Goal: Information Seeking & Learning: Learn about a topic

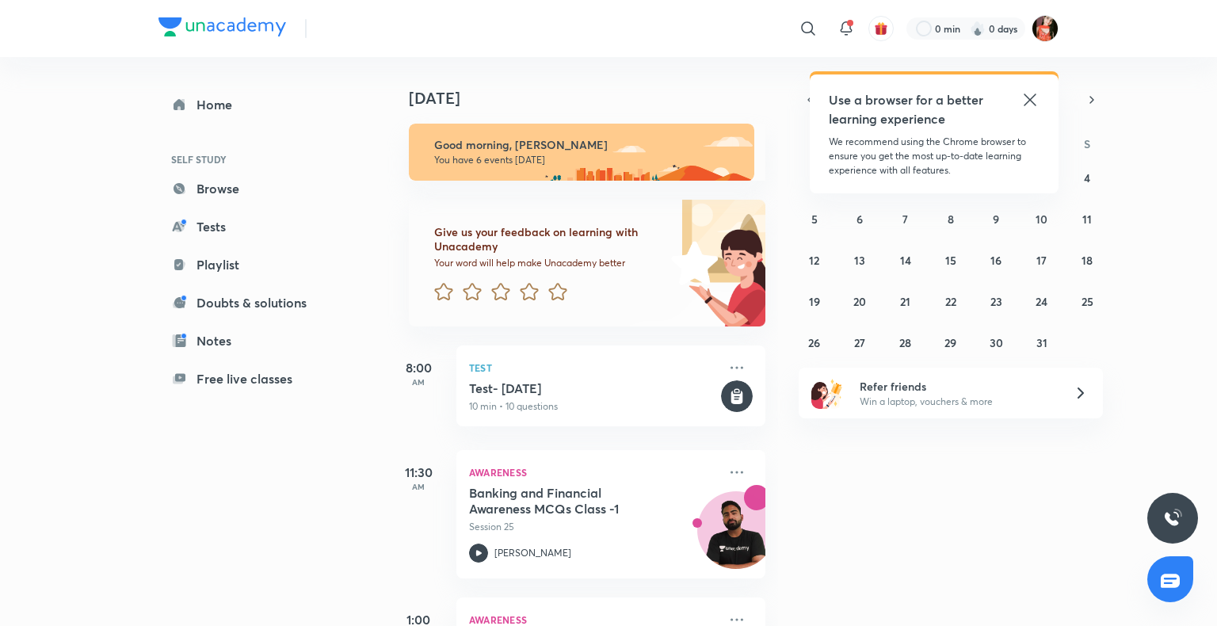
click at [1023, 97] on icon at bounding box center [1030, 99] width 19 height 19
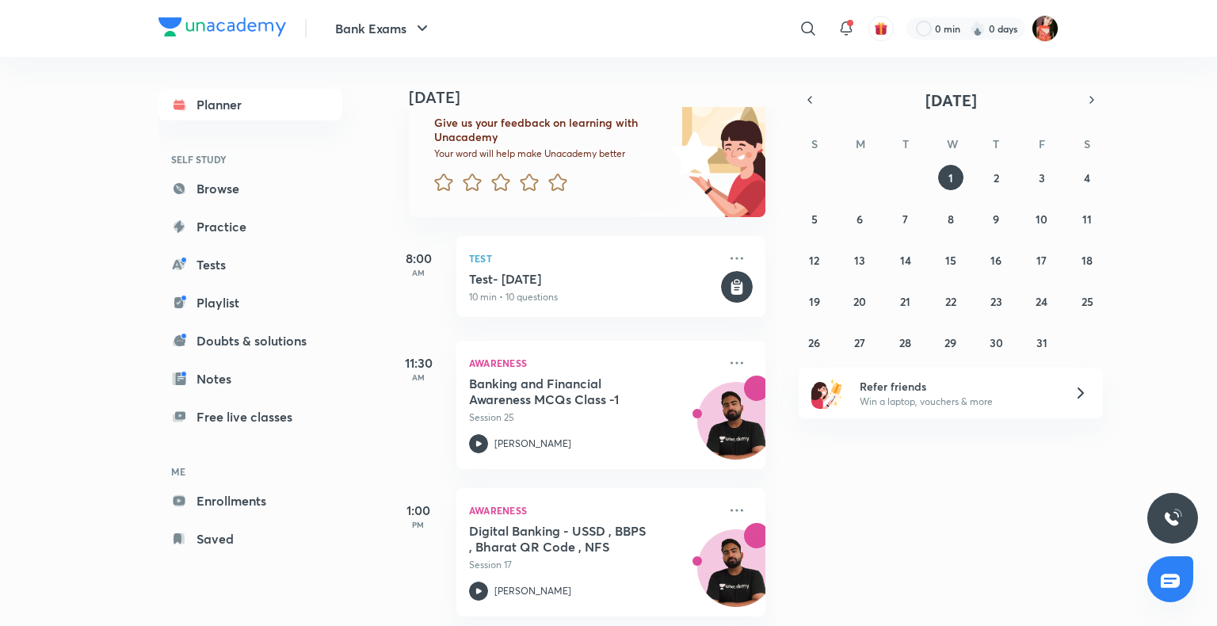
scroll to position [79, 0]
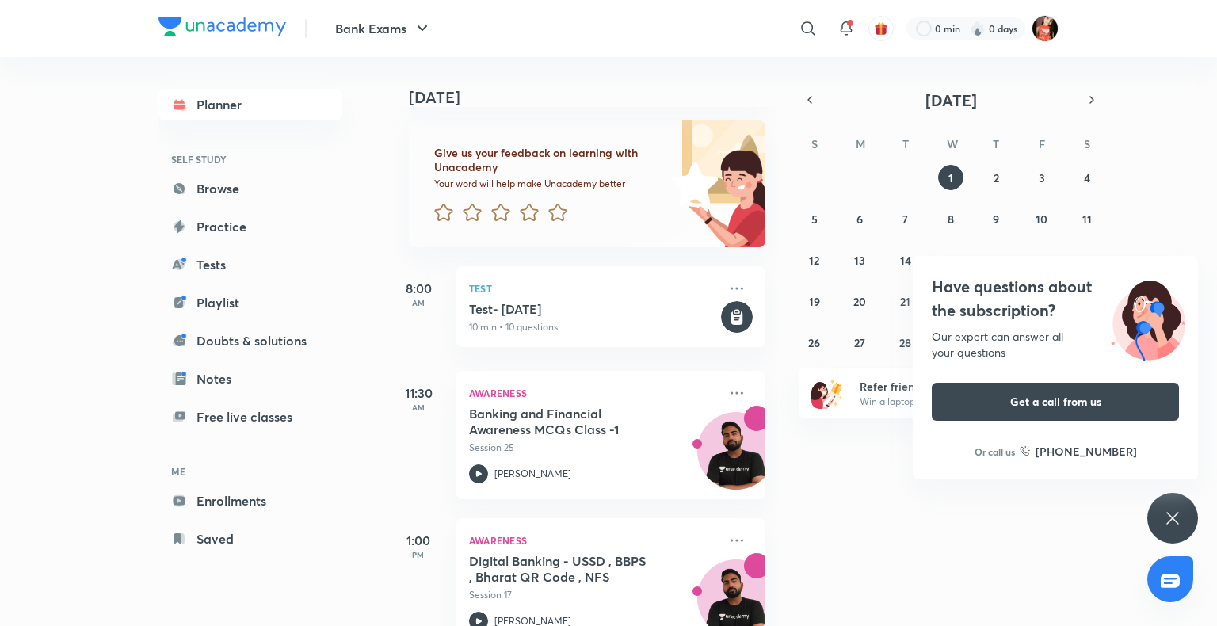
click at [1160, 523] on div "Have questions about the subscription? Our expert can answer all your questions…" at bounding box center [1172, 518] width 51 height 51
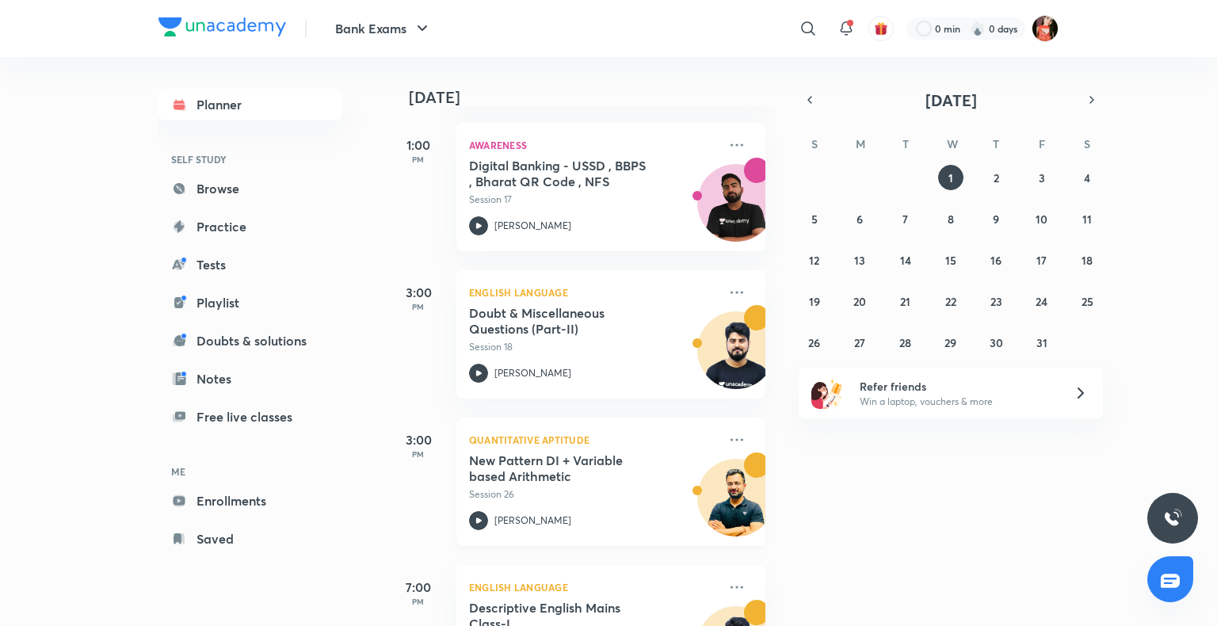
scroll to position [475, 0]
click at [1202, 435] on div "[DATE] Good morning, [PERSON_NAME] You have 6 events [DATE] Give us your feedba…" at bounding box center [800, 341] width 827 height 569
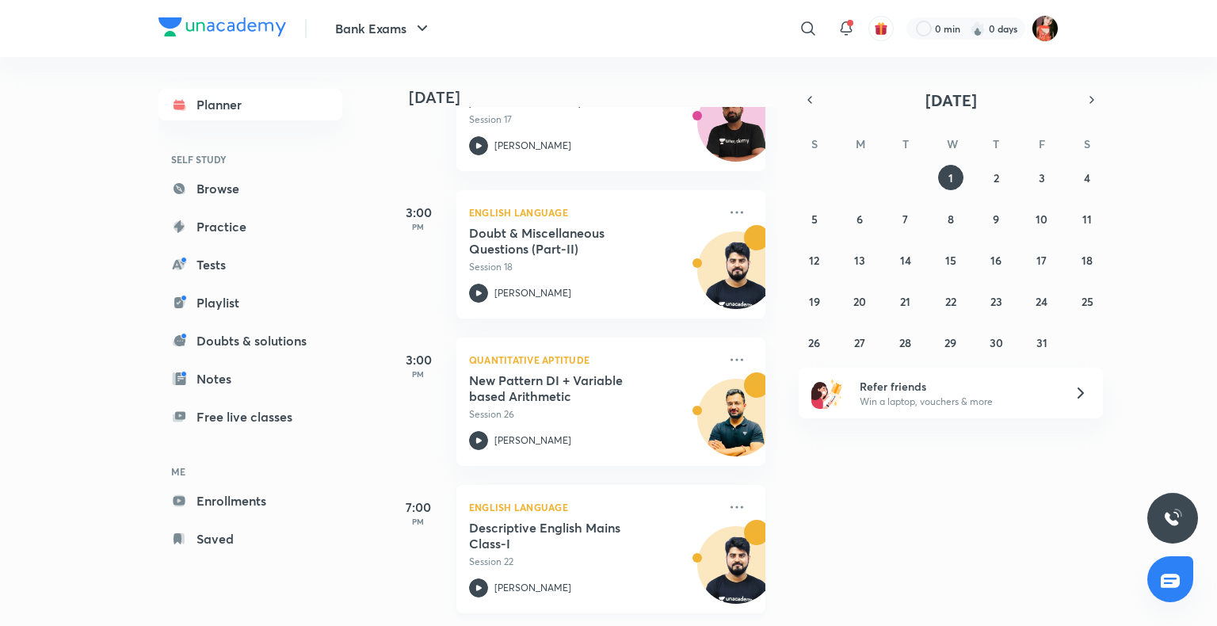
scroll to position [329, 0]
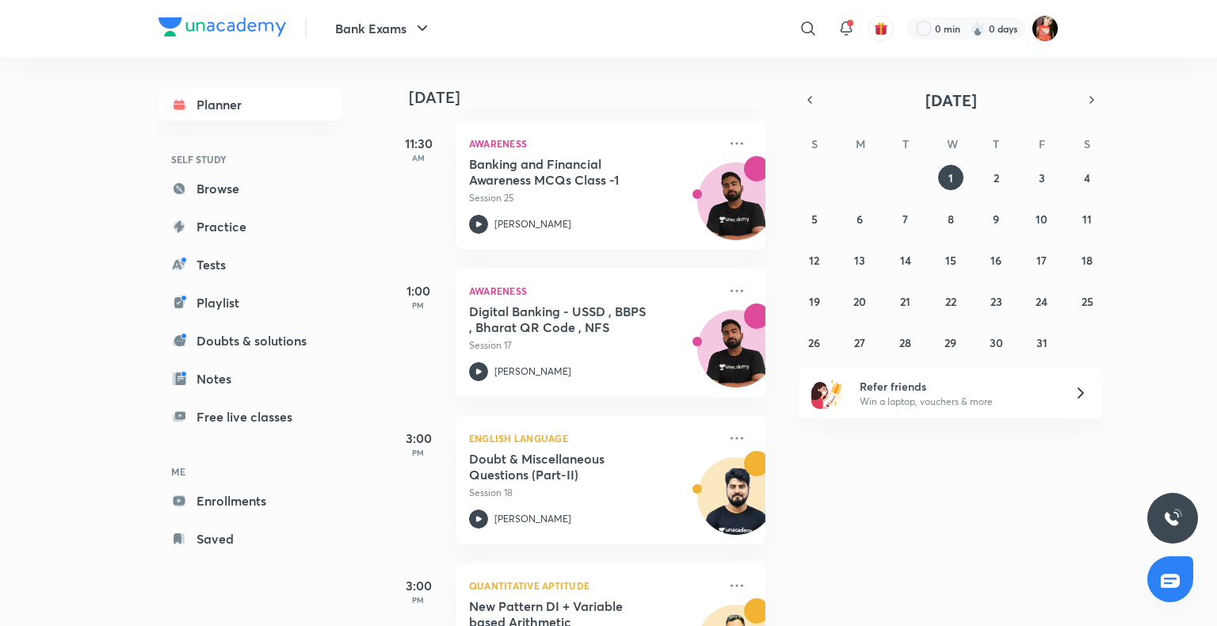
click at [850, 496] on div "[DATE] Good morning, [PERSON_NAME] You have 6 events [DATE] Give us your feedba…" at bounding box center [800, 341] width 827 height 569
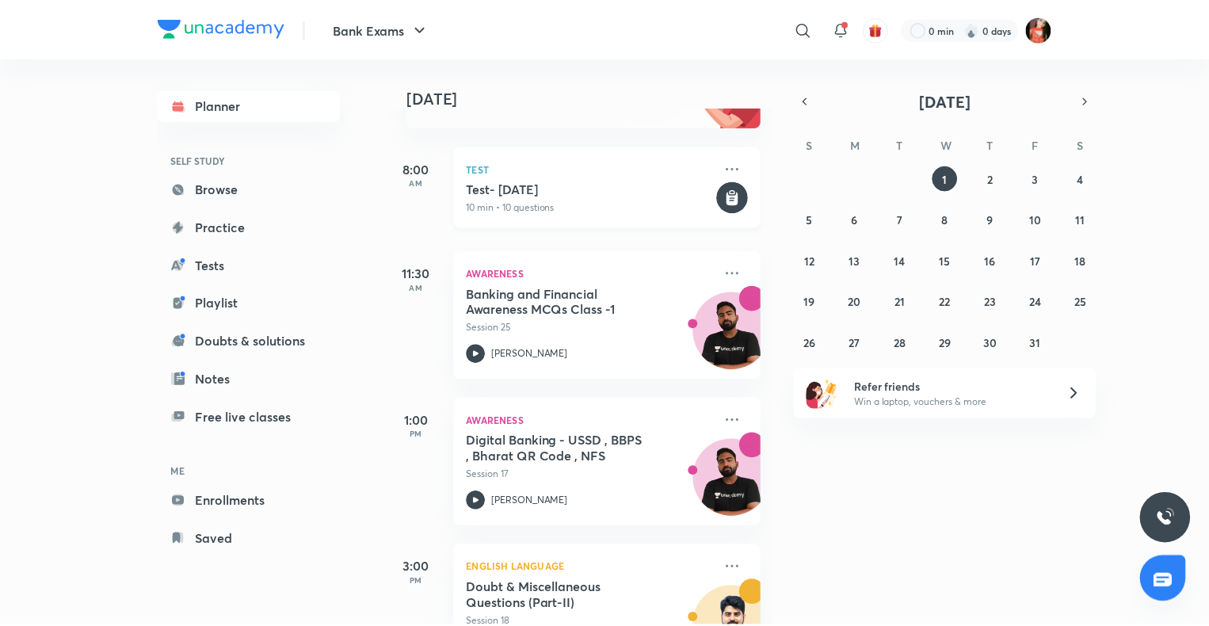
scroll to position [0, 0]
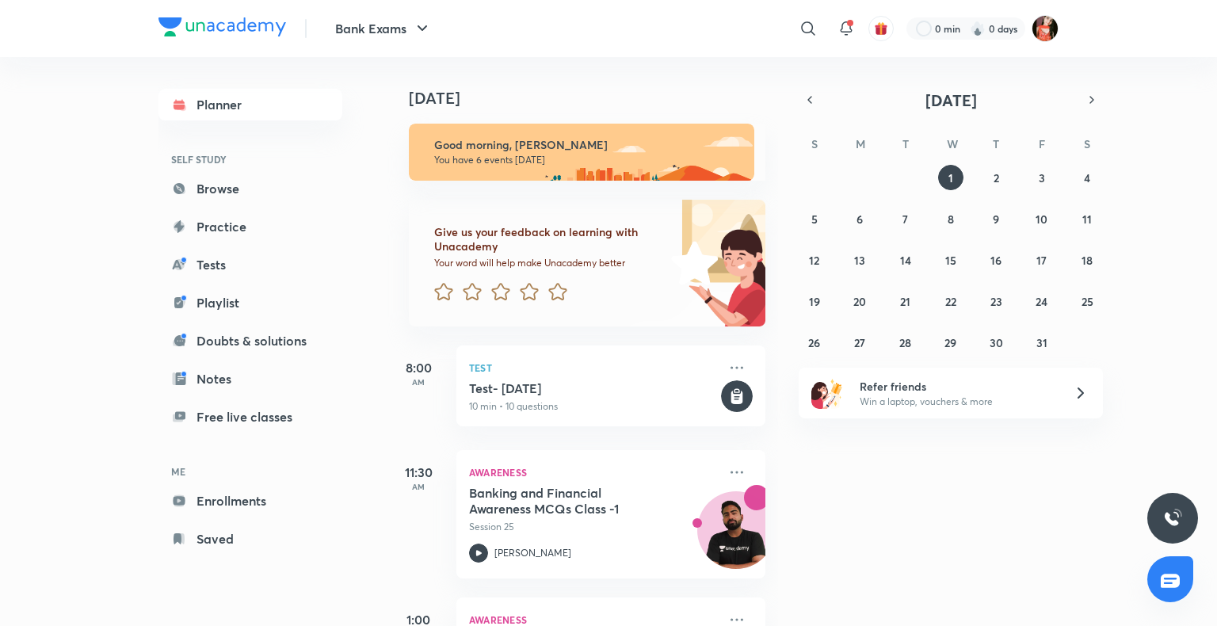
click at [819, 12] on div "​" at bounding box center [814, 29] width 19 height 38
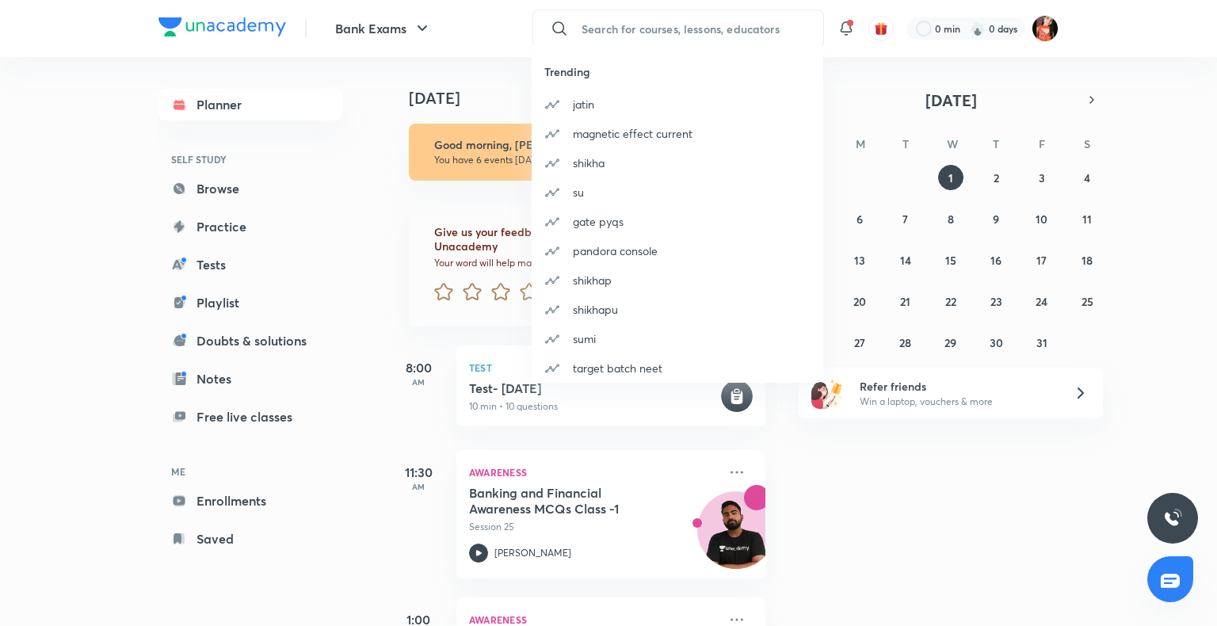
click at [806, 21] on div "Trending [PERSON_NAME] magnetic effect current [PERSON_NAME] gate pyqs pandora …" at bounding box center [608, 313] width 1217 height 626
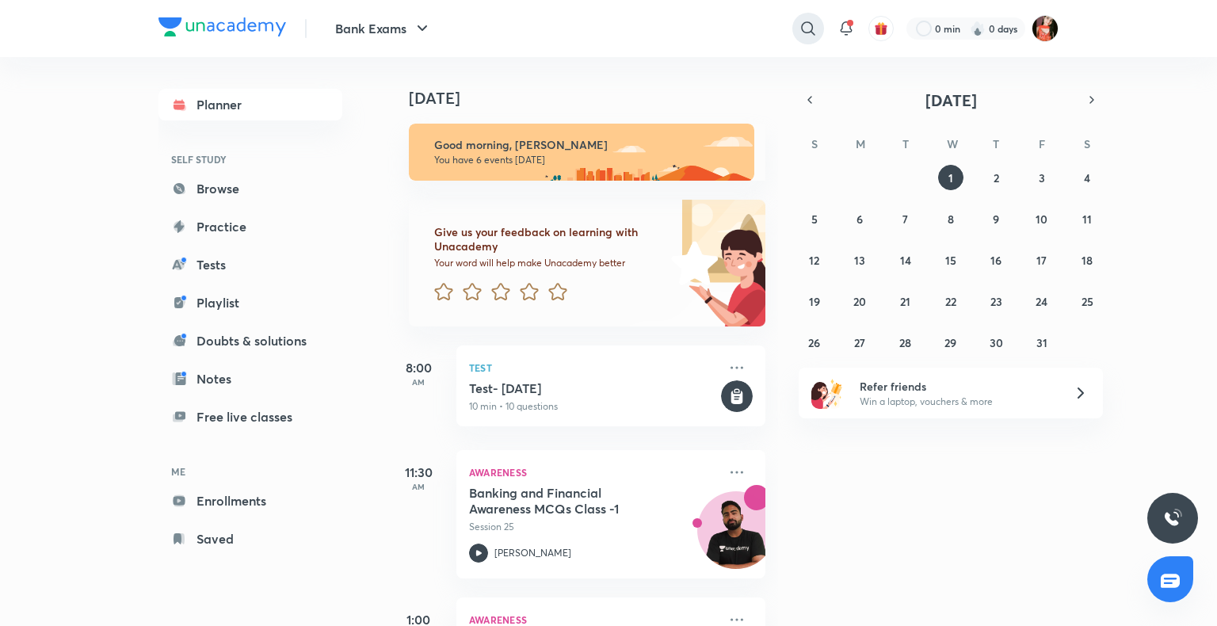
click at [808, 19] on icon at bounding box center [808, 28] width 19 height 19
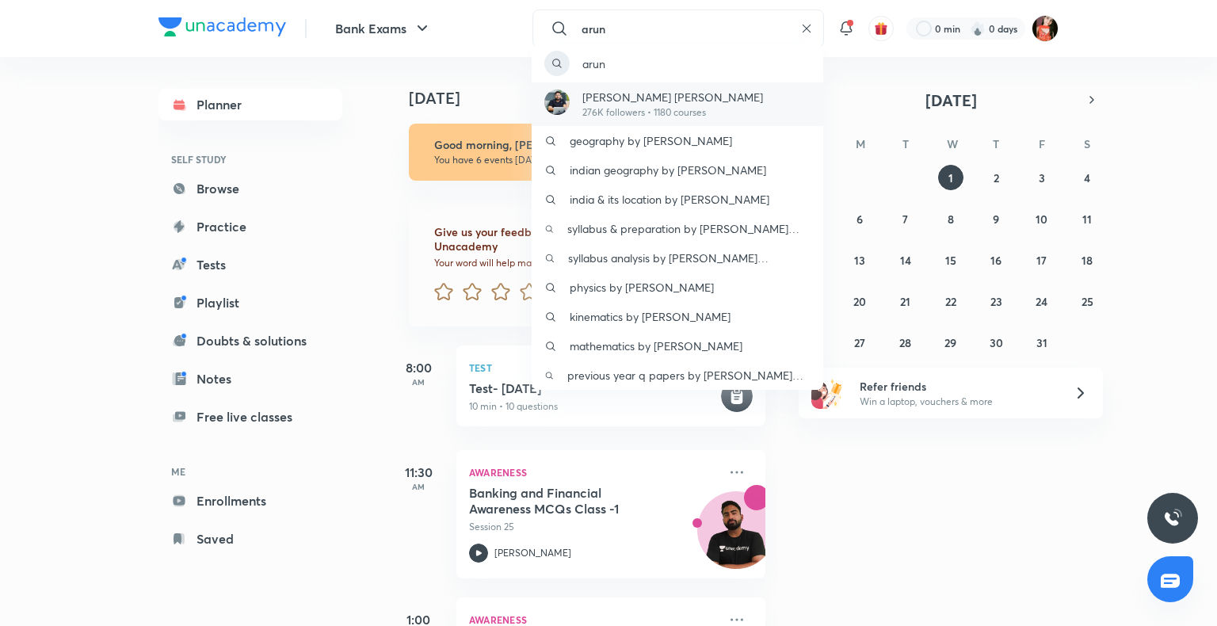
type input "arun"
click at [716, 98] on div "[PERSON_NAME] [PERSON_NAME] 276K followers • 1180 courses" at bounding box center [678, 104] width 292 height 44
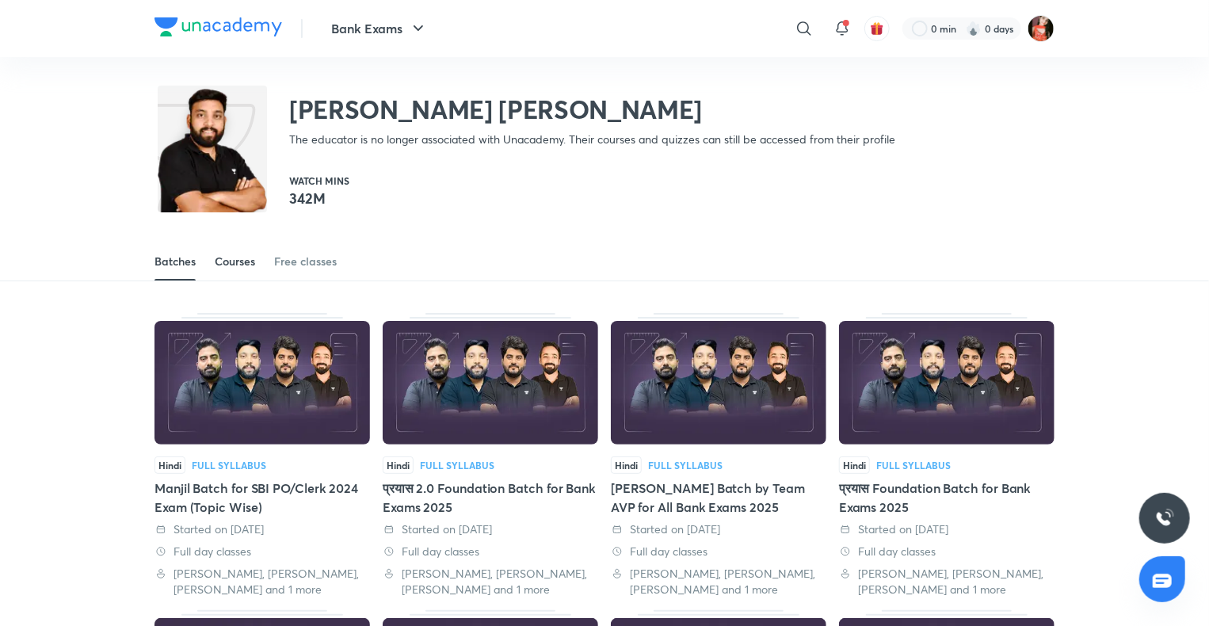
click at [244, 265] on div "Courses" at bounding box center [235, 262] width 40 height 16
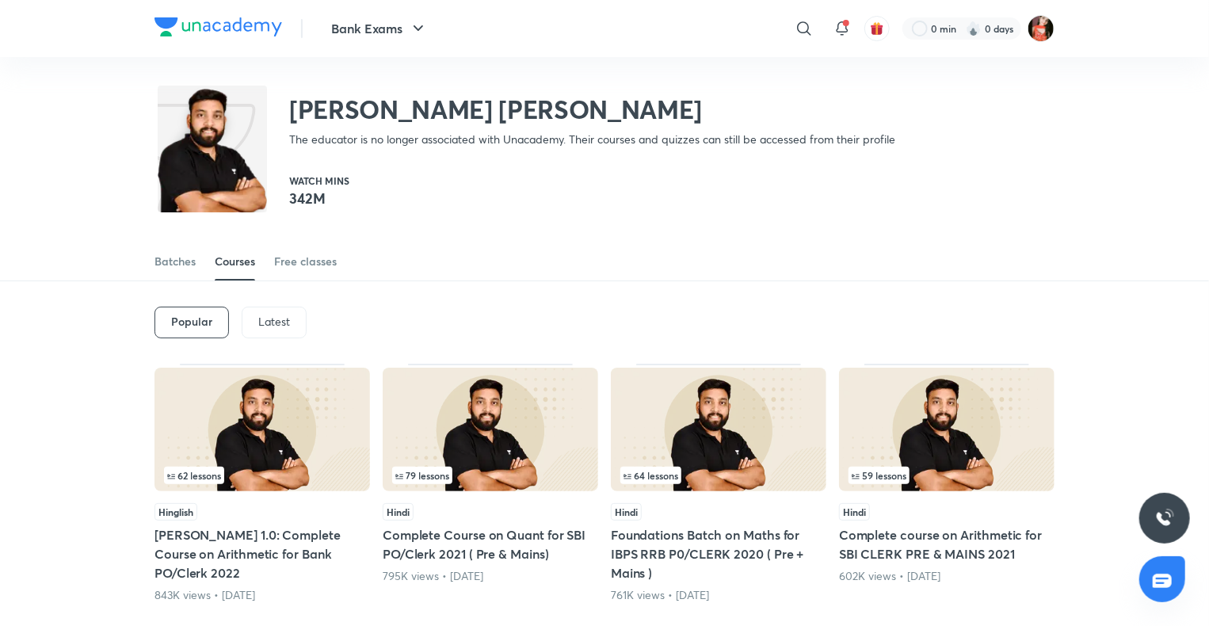
drag, startPoint x: 268, startPoint y: 297, endPoint x: 274, endPoint y: 321, distance: 24.6
click at [268, 304] on div "Popular Latest" at bounding box center [605, 322] width 900 height 82
click at [276, 323] on p "Latest" at bounding box center [274, 321] width 32 height 13
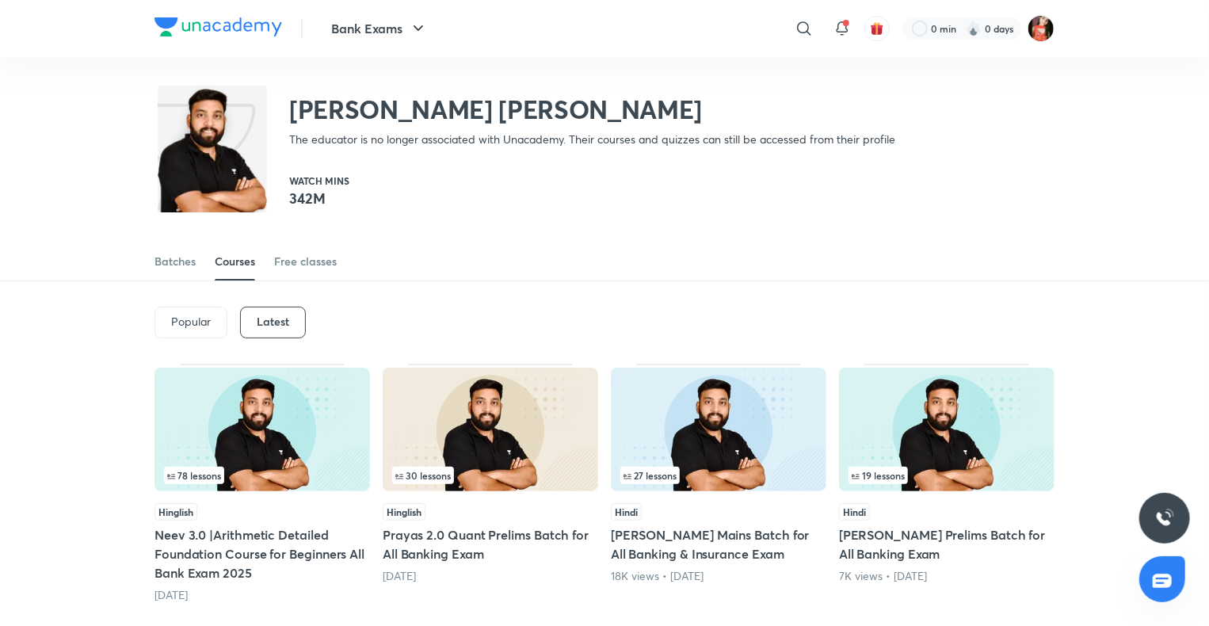
click at [263, 494] on div "78 lessons Hinglish Neev 3.0 |Arithmetic Detailed Foundation Course for Beginne…" at bounding box center [263, 483] width 216 height 239
click at [287, 432] on img at bounding box center [263, 430] width 216 height 124
click at [315, 493] on div "78 lessons" at bounding box center [263, 431] width 216 height 126
click at [334, 535] on h5 "Neev 3.0 |Arithmetic Detailed Foundation Course for Beginners All Bank Exam 2025" at bounding box center [263, 553] width 216 height 57
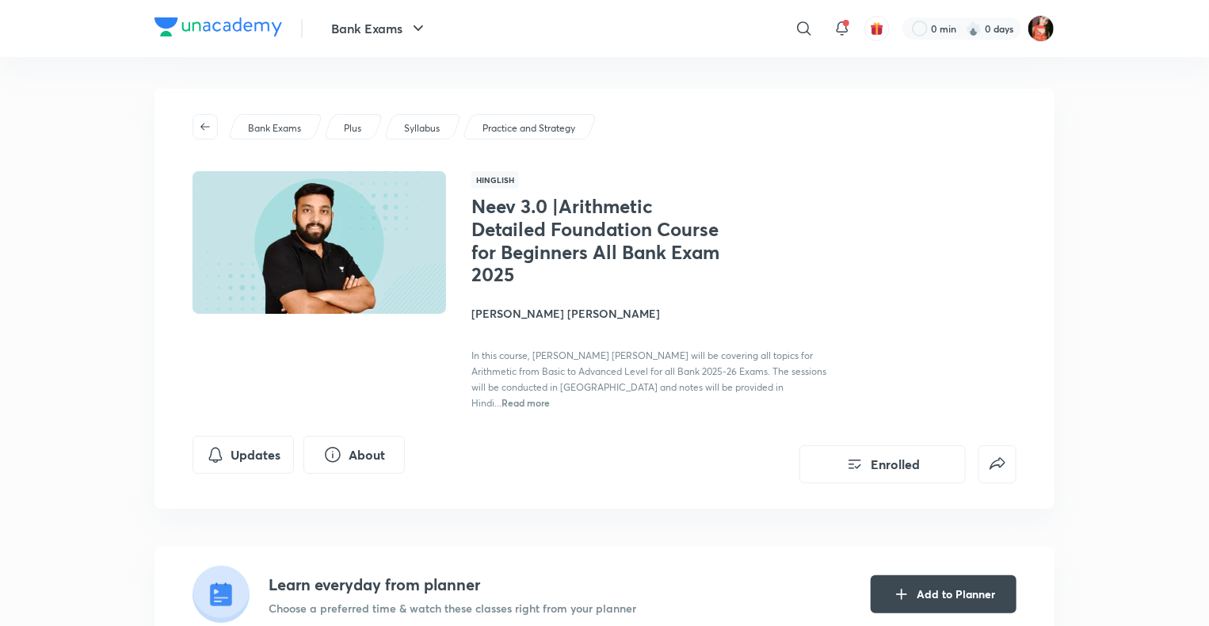
click at [616, 444] on div "Updates About Enrolled" at bounding box center [605, 460] width 824 height 48
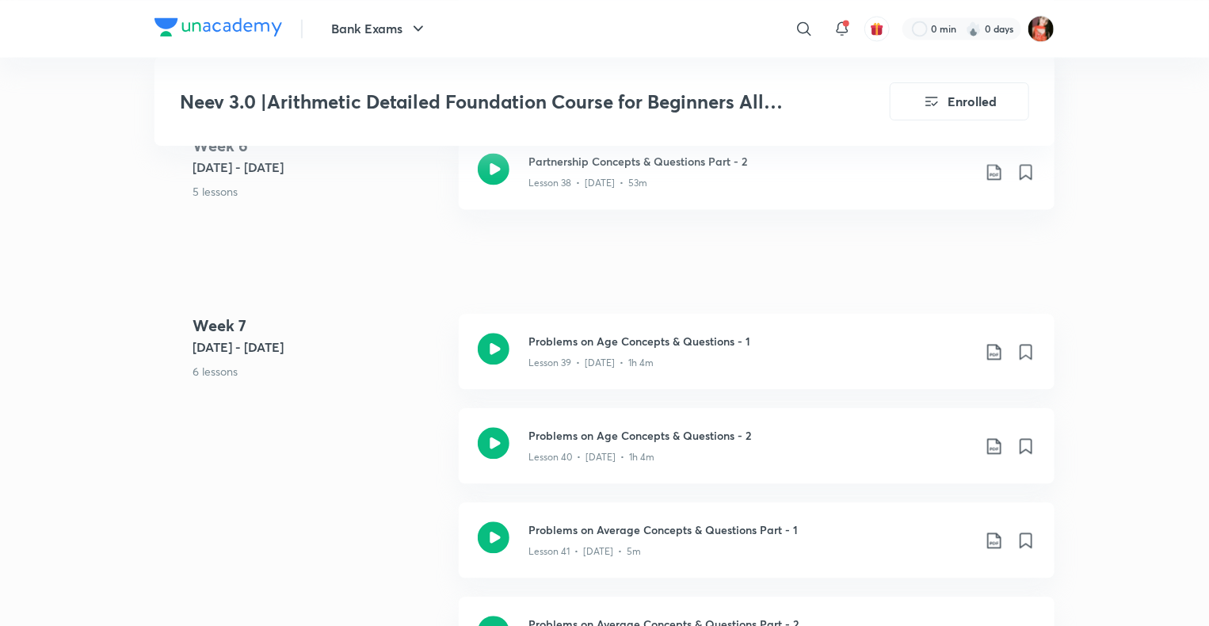
scroll to position [5310, 0]
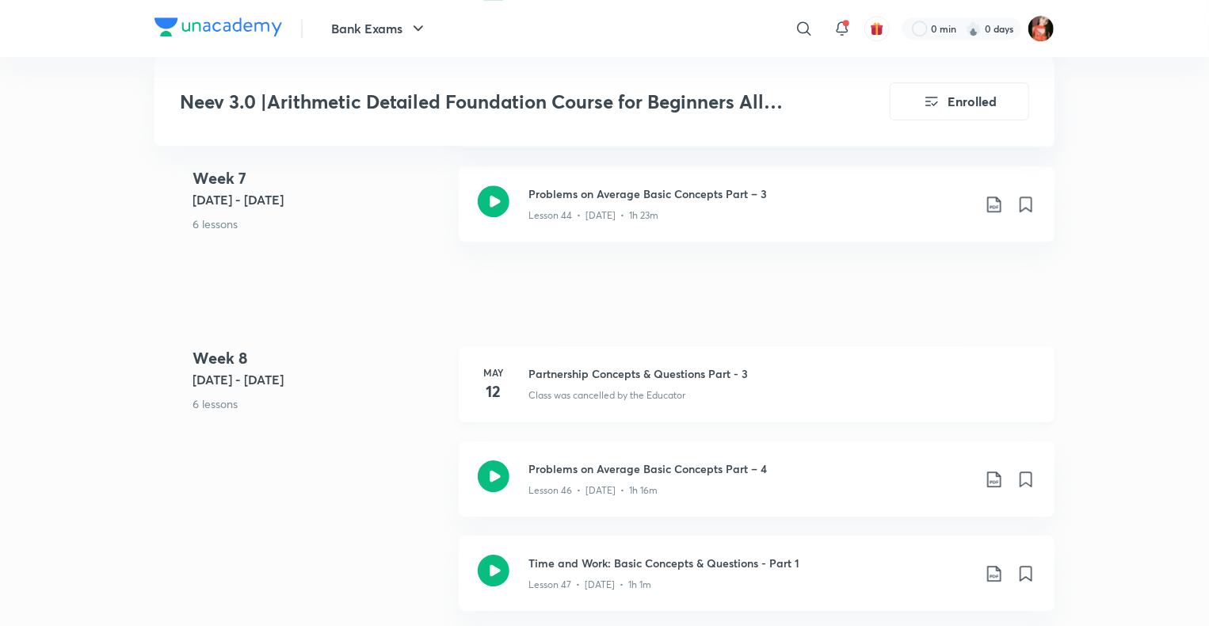
click at [937, 346] on div "[DATE] Partnership Concepts & Questions Part - 3 Class was cancelled by the Edu…" at bounding box center [757, 384] width 596 height 76
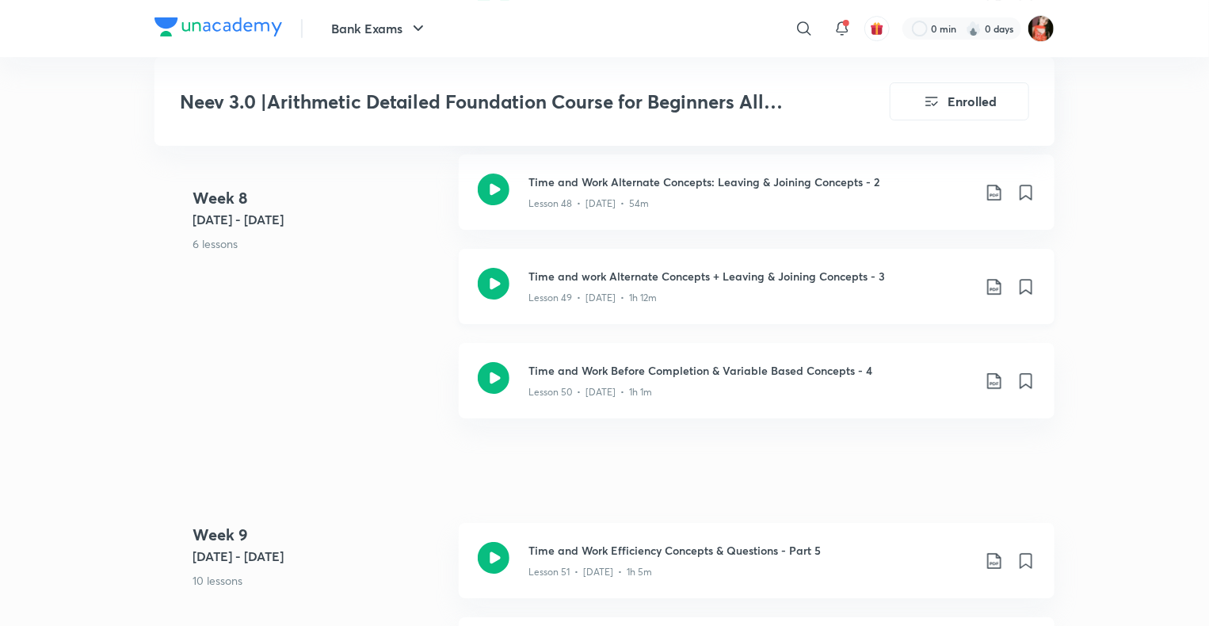
scroll to position [5706, 0]
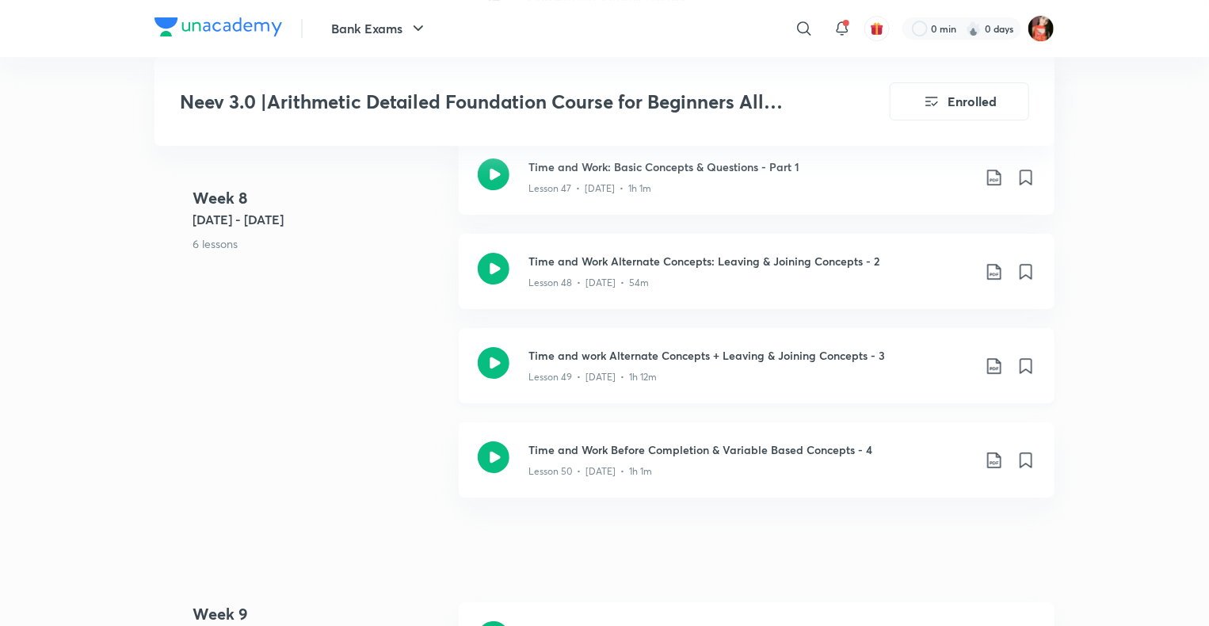
click at [992, 358] on icon at bounding box center [993, 366] width 13 height 16
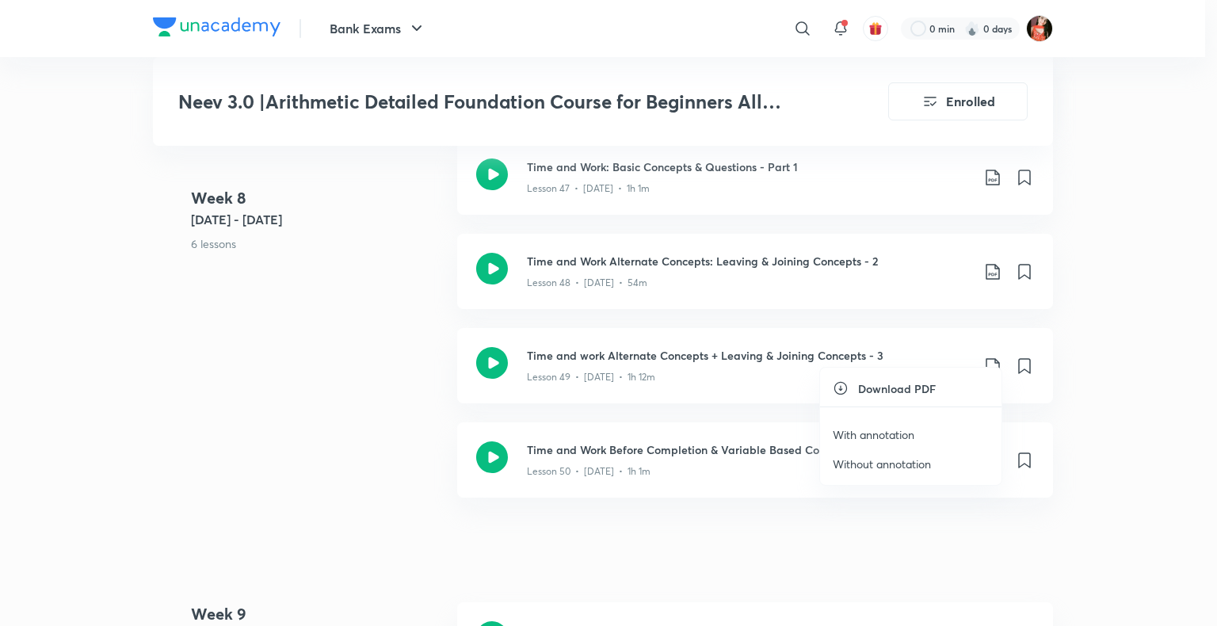
click at [889, 464] on p "Without annotation" at bounding box center [882, 464] width 98 height 17
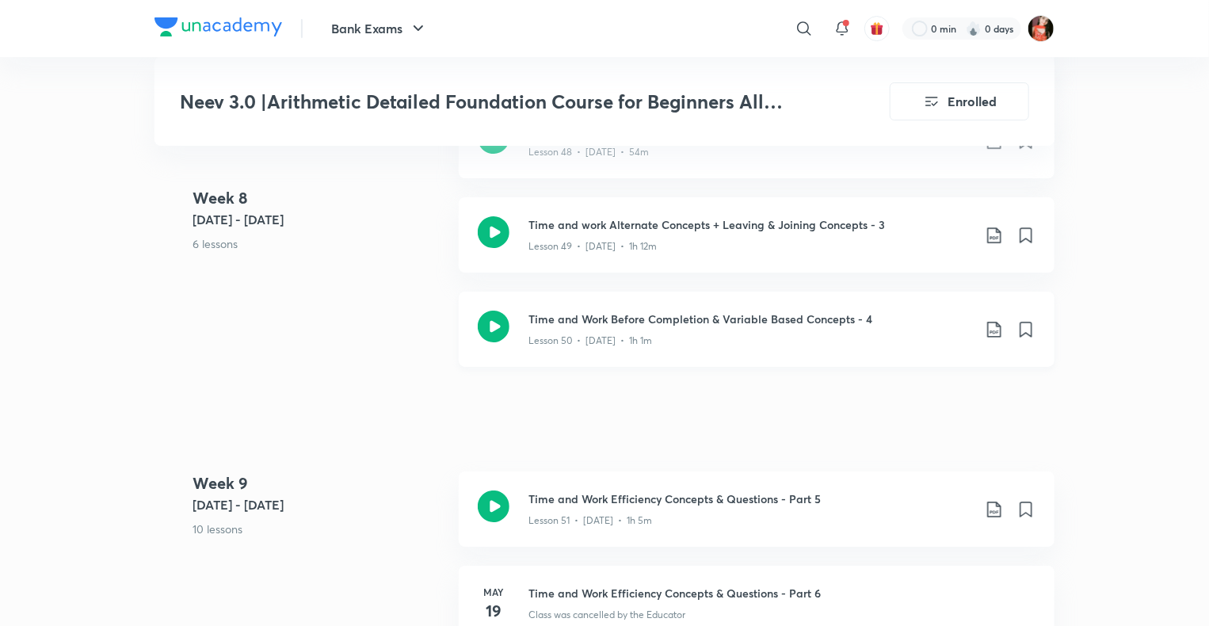
scroll to position [5864, 0]
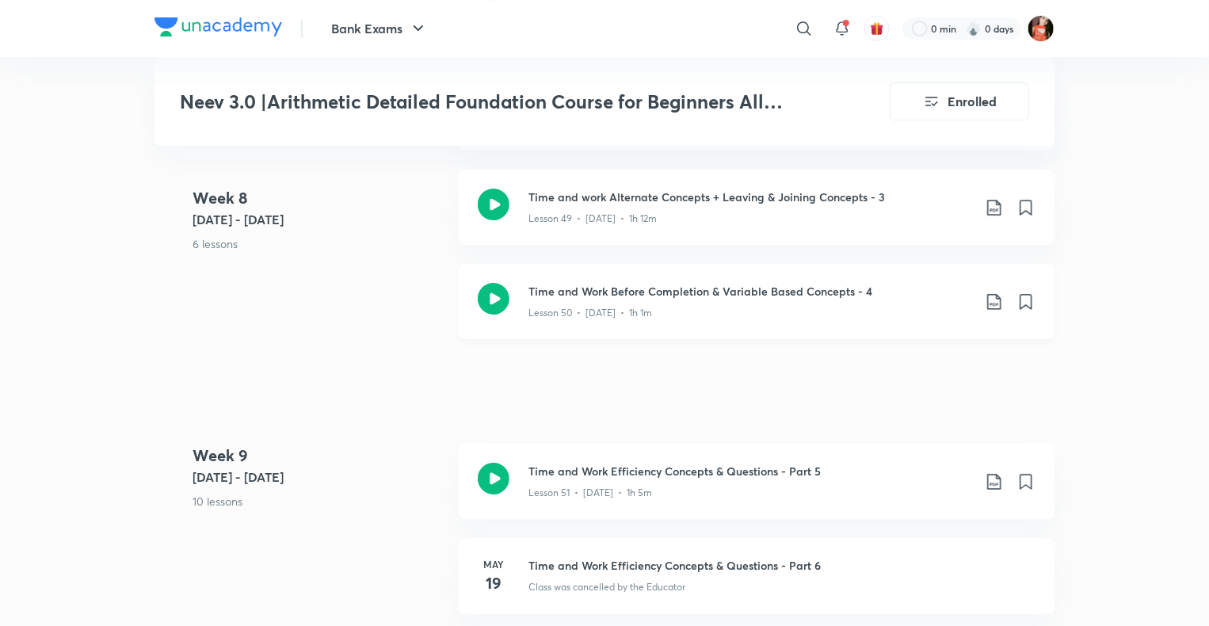
click at [999, 294] on icon at bounding box center [993, 302] width 13 height 16
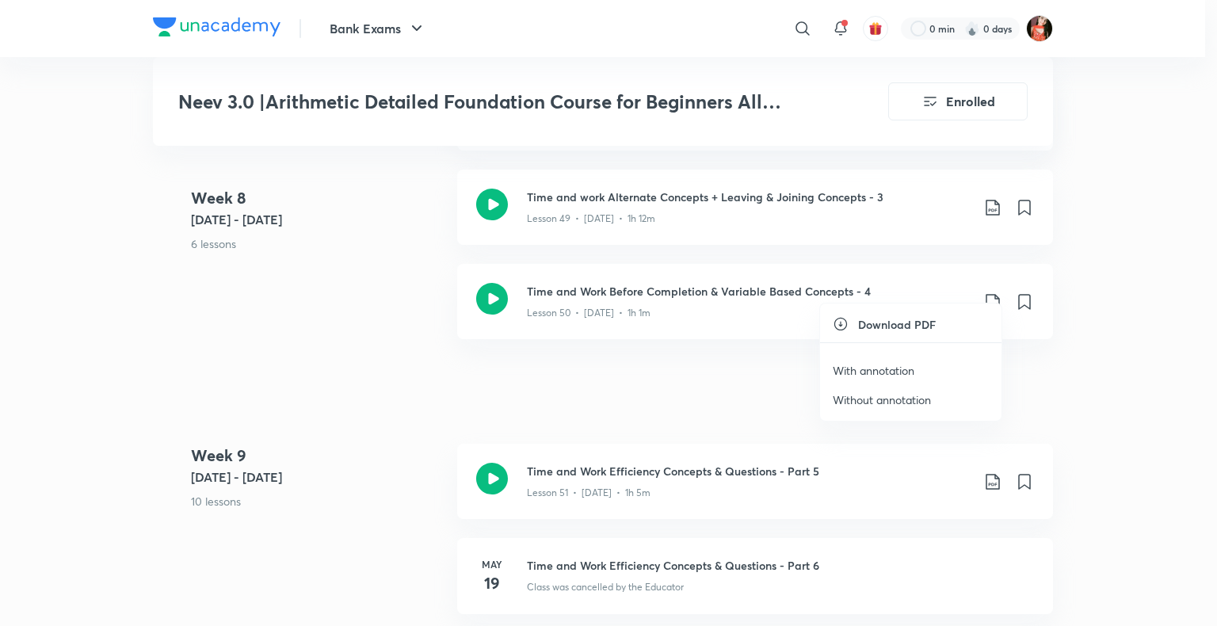
click at [877, 395] on p "Without annotation" at bounding box center [882, 399] width 98 height 17
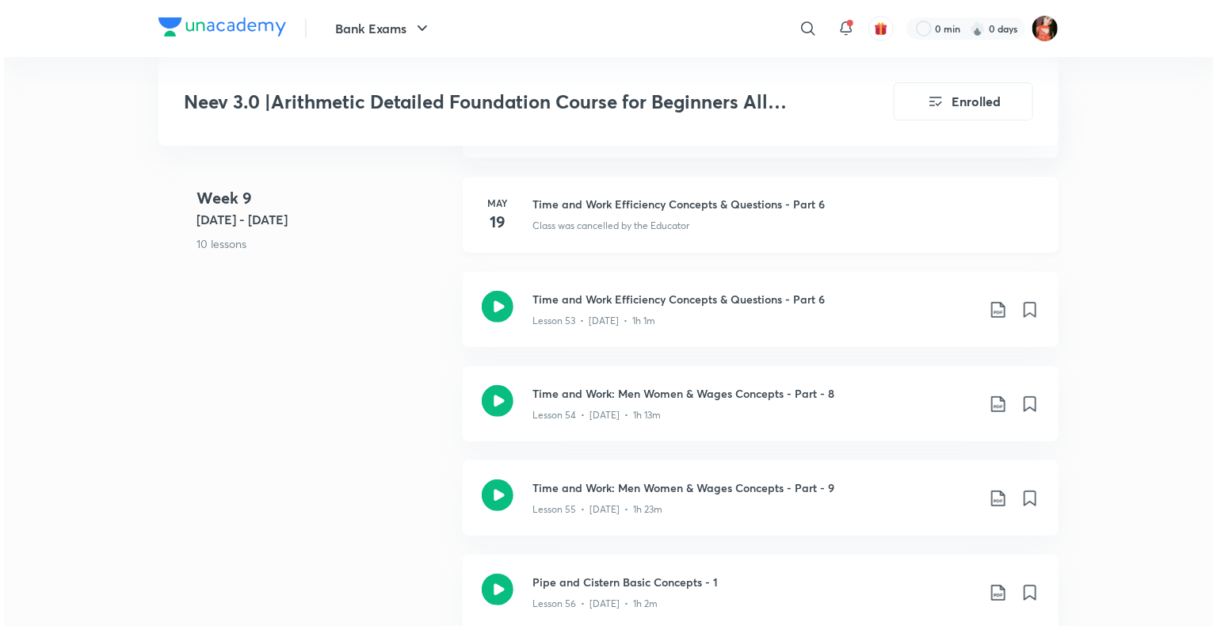
scroll to position [6260, 0]
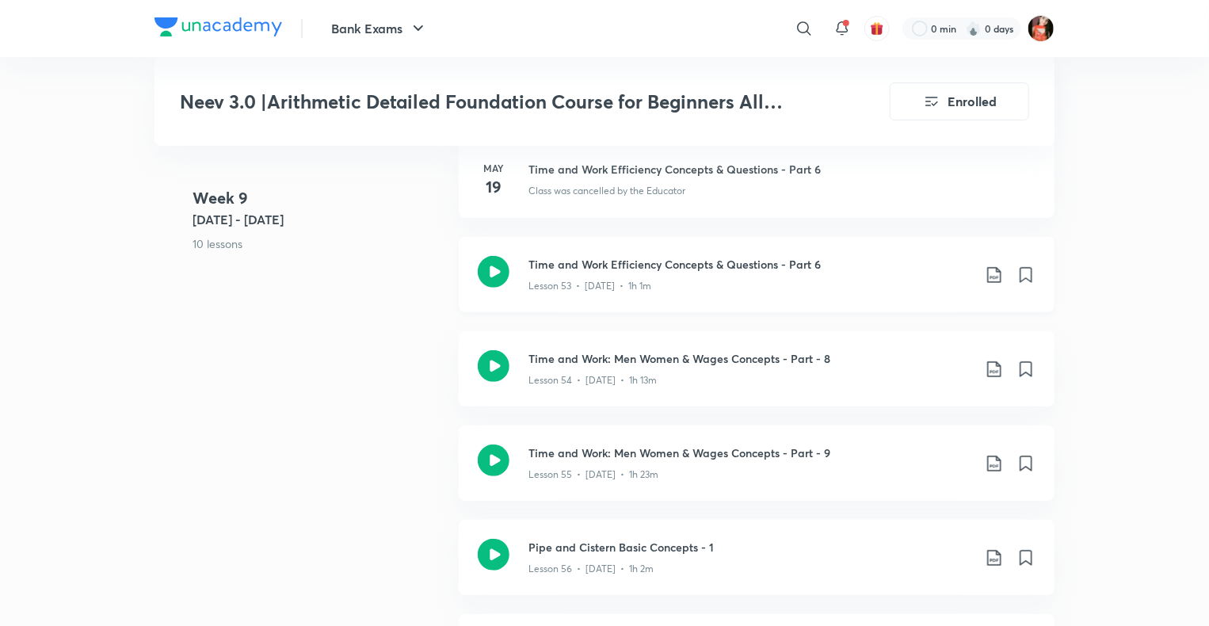
click at [995, 265] on icon at bounding box center [994, 274] width 19 height 19
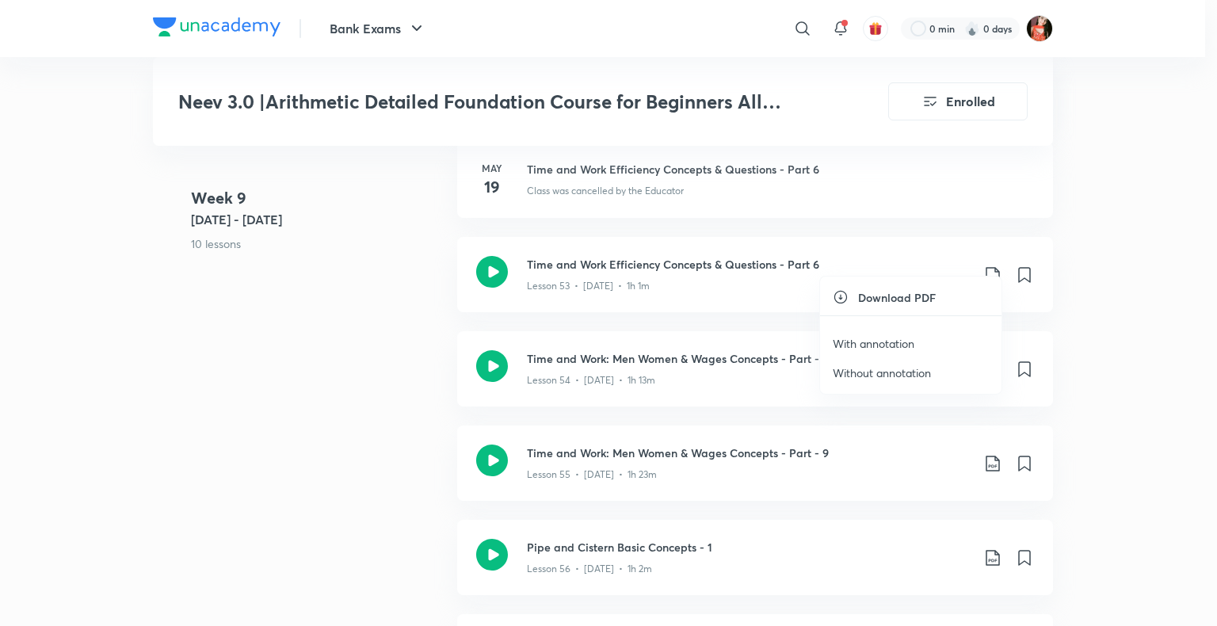
click at [883, 348] on p "With annotation" at bounding box center [874, 343] width 82 height 17
